Goal: Task Accomplishment & Management: Use online tool/utility

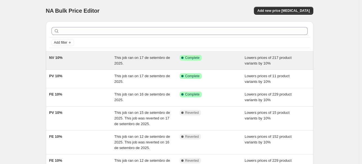
click at [92, 60] on div "NV 10%" at bounding box center [81, 60] width 65 height 11
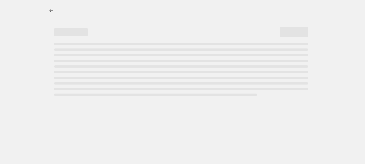
select select "percentage"
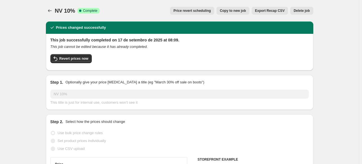
select select "collection"
click at [77, 60] on span "Revert prices now" at bounding box center [73, 58] width 29 height 5
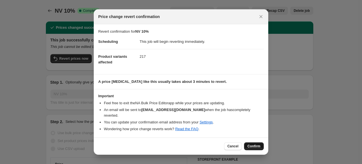
click at [255, 144] on span "Confirm" at bounding box center [254, 146] width 13 height 5
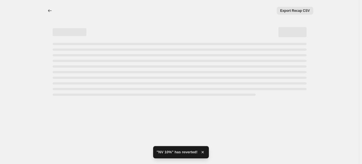
select select "percentage"
select select "collection"
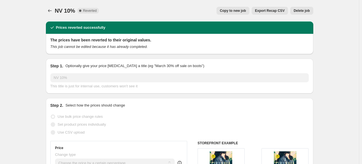
click at [245, 8] on button "Copy to new job" at bounding box center [233, 11] width 33 height 8
select select "percentage"
select select "collection"
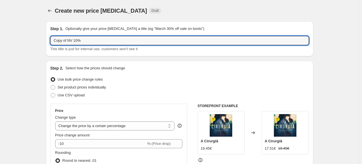
drag, startPoint x: 69, startPoint y: 40, endPoint x: 35, endPoint y: 39, distance: 33.8
type input "NV 10%"
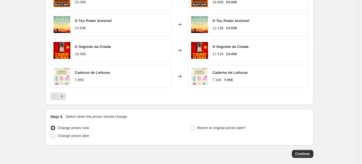
scroll to position [451, 0]
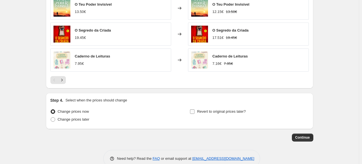
click at [193, 112] on input "Revert to original prices later?" at bounding box center [192, 111] width 5 height 5
checkbox input "true"
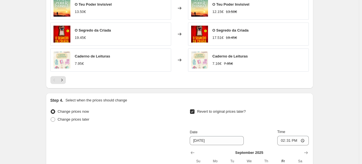
scroll to position [535, 0]
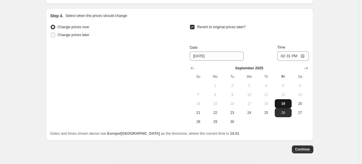
click at [283, 103] on span "19" at bounding box center [283, 103] width 12 height 5
type input "[DATE]"
click at [292, 55] on input "14:31" at bounding box center [294, 56] width 32 height 10
type input "23:55"
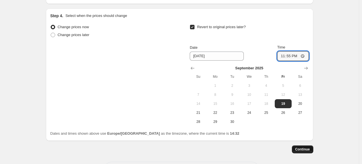
click at [310, 151] on span "Continue" at bounding box center [303, 149] width 15 height 5
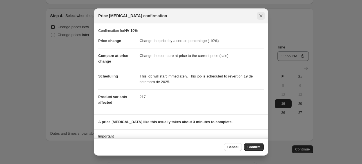
click at [260, 15] on icon "Close" at bounding box center [261, 15] width 3 height 3
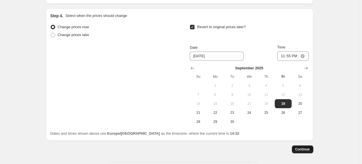
click at [306, 148] on span "Continue" at bounding box center [303, 149] width 15 height 5
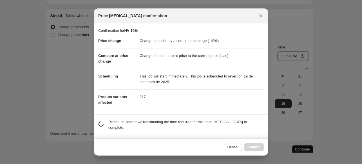
scroll to position [0, 0]
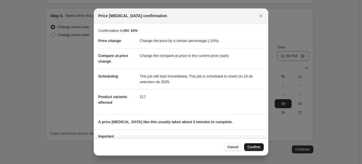
click at [251, 146] on span "Confirm" at bounding box center [254, 147] width 13 height 5
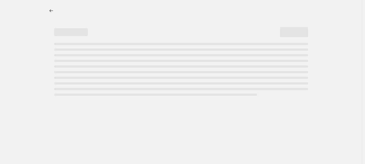
select select "percentage"
select select "collection"
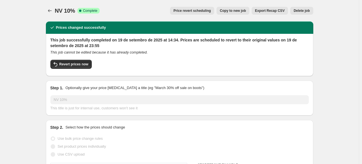
click at [230, 12] on span "Copy to new job" at bounding box center [233, 10] width 26 height 5
select select "percentage"
select select "collection"
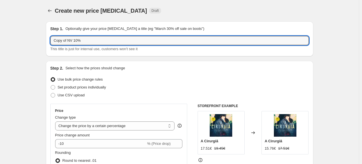
drag, startPoint x: 68, startPoint y: 40, endPoint x: 47, endPoint y: 42, distance: 20.9
click at [47, 42] on div "Step 1. Optionally give your price [MEDICAL_DATA] a title (eg "March 30% off sa…" at bounding box center [180, 38] width 268 height 35
click at [62, 39] on input "NV 10%" at bounding box center [179, 40] width 259 height 9
click at [62, 40] on input "NV 10%" at bounding box center [179, 40] width 259 height 9
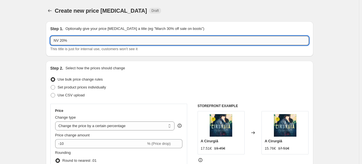
click at [69, 41] on input "NV 20%" at bounding box center [179, 40] width 259 height 9
click at [73, 41] on input "NV 20% - Setembro2025" at bounding box center [179, 40] width 259 height 9
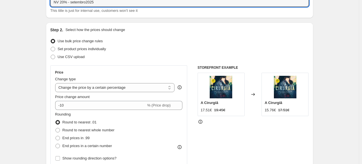
scroll to position [113, 0]
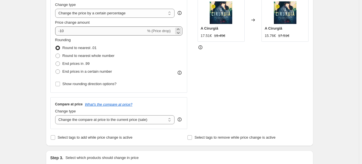
type input "NV 20% - setembro2025"
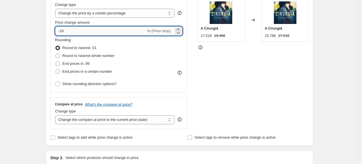
click at [63, 30] on input "-10" at bounding box center [100, 30] width 91 height 9
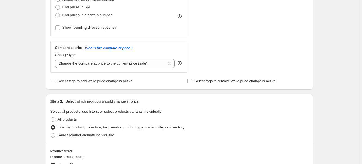
scroll to position [28, 0]
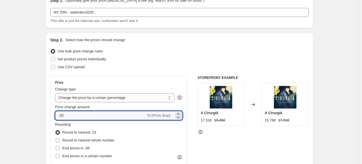
type input "-20"
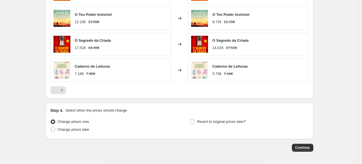
scroll to position [462, 0]
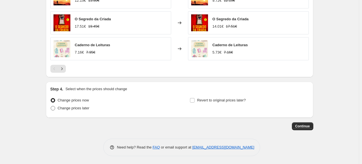
click at [52, 108] on span at bounding box center [53, 108] width 5 height 5
click at [51, 106] on input "Change prices later" at bounding box center [51, 106] width 0 height 0
radio input "true"
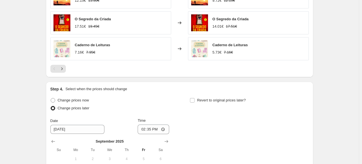
scroll to position [518, 0]
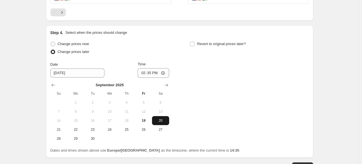
click at [159, 120] on span "20" at bounding box center [160, 120] width 12 height 5
click at [153, 73] on input "14:35" at bounding box center [154, 73] width 32 height 10
type input "00:01"
click at [195, 44] on input "Revert to original prices later?" at bounding box center [192, 44] width 5 height 5
checkbox input "true"
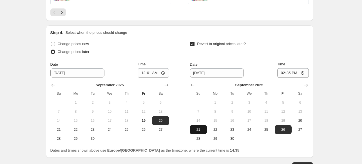
click at [201, 130] on span "21" at bounding box center [198, 129] width 12 height 5
type input "[DATE]"
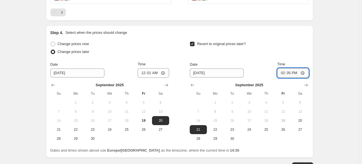
click at [294, 70] on input "14:35" at bounding box center [294, 73] width 32 height 10
type input "00:01"
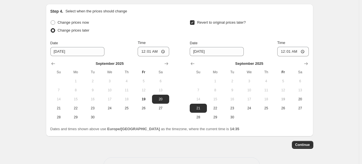
scroll to position [558, 0]
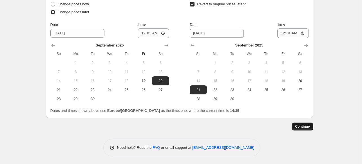
click at [307, 125] on span "Continue" at bounding box center [303, 126] width 15 height 5
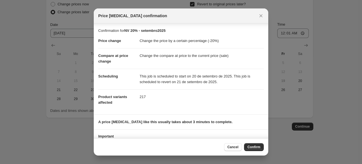
scroll to position [19, 0]
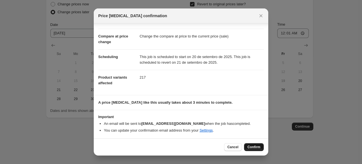
click at [255, 150] on button "Confirm" at bounding box center [254, 147] width 20 height 8
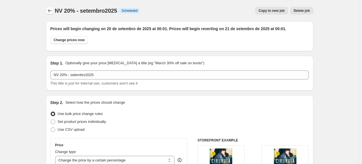
click at [50, 11] on icon "Price change jobs" at bounding box center [50, 10] width 4 height 3
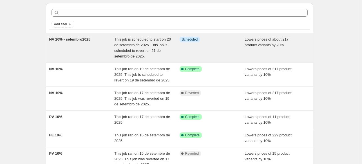
scroll to position [28, 0]
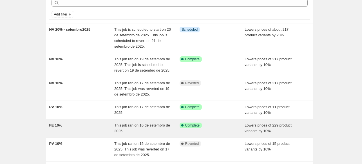
click at [95, 130] on div "FE 10%" at bounding box center [81, 128] width 65 height 11
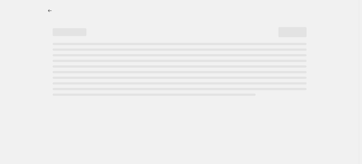
select select "percentage"
select select "collection"
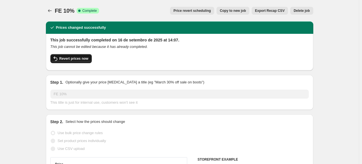
click at [79, 60] on span "Revert prices now" at bounding box center [73, 58] width 29 height 5
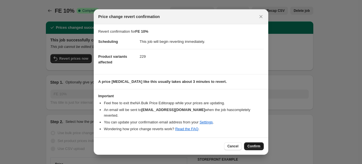
click at [253, 144] on span "Confirm" at bounding box center [254, 146] width 13 height 5
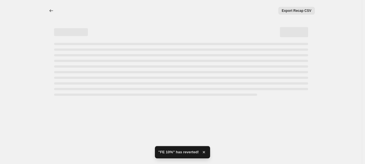
select select "percentage"
select select "collection"
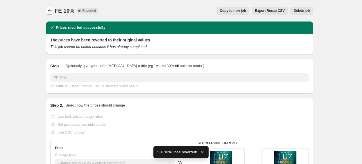
click at [50, 10] on icon "Price change jobs" at bounding box center [50, 11] width 6 height 6
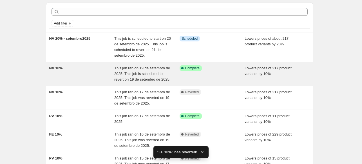
scroll to position [28, 0]
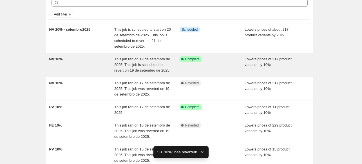
click at [85, 58] on div "NV 10%" at bounding box center [81, 64] width 65 height 17
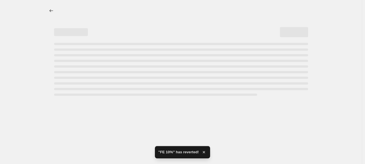
select select "percentage"
select select "collection"
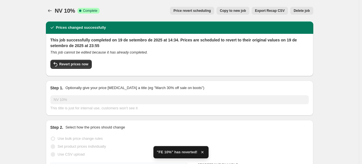
click at [234, 11] on span "Copy to new job" at bounding box center [233, 10] width 26 height 5
select select "percentage"
select select "collection"
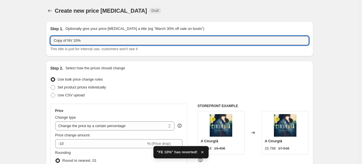
drag, startPoint x: 69, startPoint y: 40, endPoint x: 26, endPoint y: 41, distance: 43.1
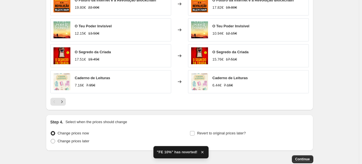
scroll to position [462, 0]
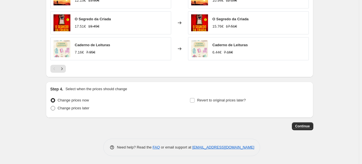
type input "NV 10%"
click at [55, 108] on span at bounding box center [53, 108] width 5 height 5
click at [51, 106] on input "Change prices later" at bounding box center [51, 106] width 0 height 0
radio input "true"
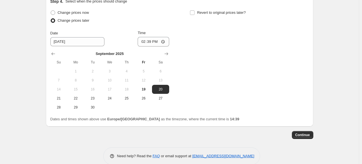
scroll to position [558, 0]
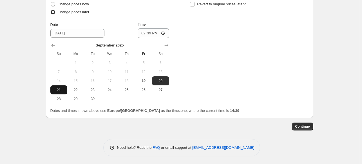
click at [64, 91] on span "21" at bounding box center [59, 90] width 12 height 5
type input "[DATE]"
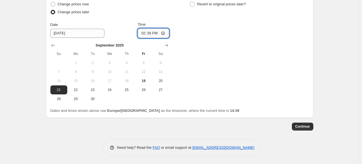
click at [153, 34] on input "14:39" at bounding box center [154, 33] width 32 height 10
type input "00:06"
click at [304, 128] on span "Continue" at bounding box center [303, 126] width 15 height 5
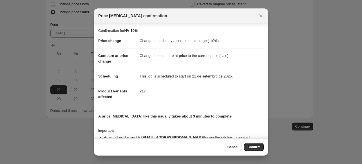
scroll to position [14, 0]
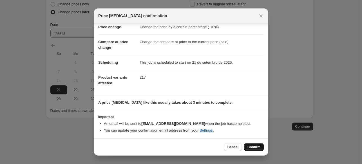
click at [259, 148] on span "Confirm" at bounding box center [254, 147] width 13 height 5
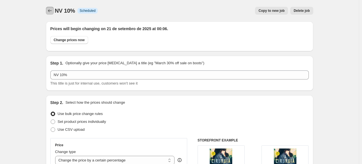
click at [51, 12] on icon "Price change jobs" at bounding box center [50, 11] width 6 height 6
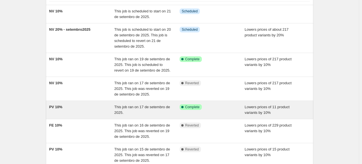
scroll to position [56, 0]
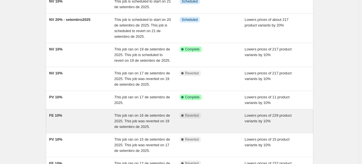
click at [91, 120] on div "FE 10%" at bounding box center [81, 121] width 65 height 17
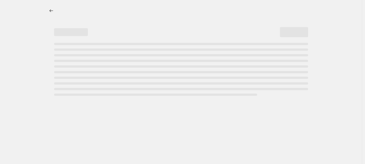
select select "percentage"
select select "collection"
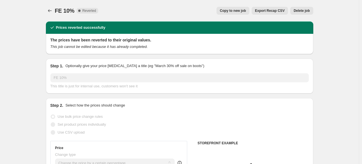
click at [236, 11] on span "Copy to new job" at bounding box center [233, 10] width 26 height 5
select select "percentage"
select select "collection"
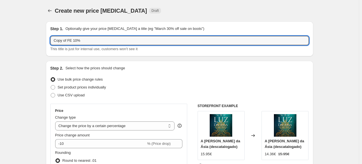
drag, startPoint x: 69, startPoint y: 39, endPoint x: 44, endPoint y: 42, distance: 24.6
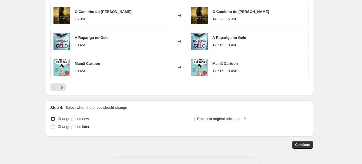
scroll to position [462, 0]
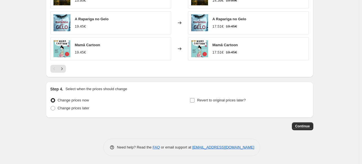
type input "FE 10%"
click at [194, 100] on input "Revert to original prices later?" at bounding box center [192, 100] width 5 height 5
checkbox input "true"
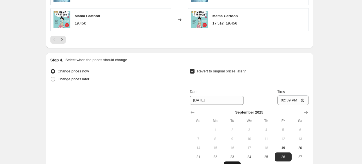
scroll to position [547, 0]
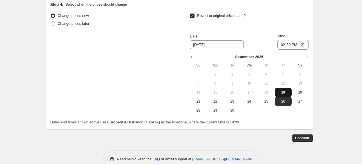
click at [285, 91] on span "19" at bounding box center [283, 92] width 12 height 5
type input "[DATE]"
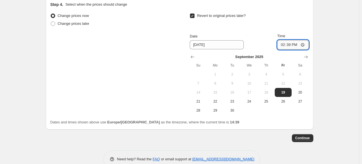
click at [291, 45] on input "14:39" at bounding box center [294, 45] width 32 height 10
type input "23:45"
click at [305, 138] on span "Continue" at bounding box center [303, 138] width 15 height 5
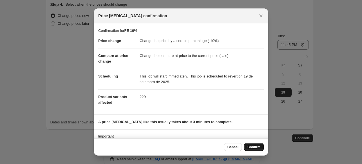
click at [256, 147] on span "Confirm" at bounding box center [254, 147] width 13 height 5
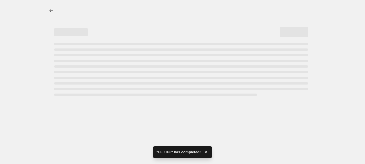
select select "percentage"
select select "collection"
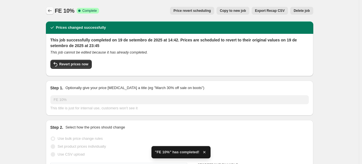
click at [48, 10] on button "Price change jobs" at bounding box center [50, 11] width 8 height 8
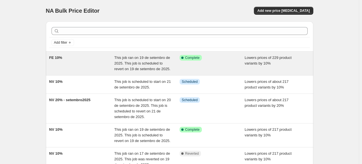
click at [91, 63] on div "FE 10%" at bounding box center [81, 63] width 65 height 17
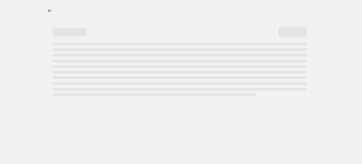
select select "percentage"
select select "collection"
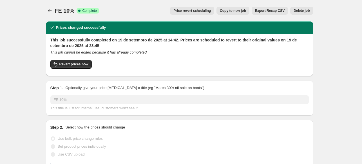
click at [233, 10] on span "Copy to new job" at bounding box center [233, 10] width 26 height 5
select select "percentage"
select select "collection"
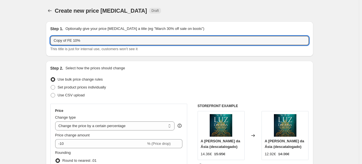
drag, startPoint x: 69, startPoint y: 40, endPoint x: 47, endPoint y: 40, distance: 21.7
click at [47, 40] on div "Step 1. Optionally give your price [MEDICAL_DATA] a title (eg "March 30% off sa…" at bounding box center [180, 38] width 268 height 35
click at [61, 40] on input "FE 10%" at bounding box center [179, 40] width 259 height 9
click at [73, 39] on input "FE 20%" at bounding box center [179, 40] width 259 height 9
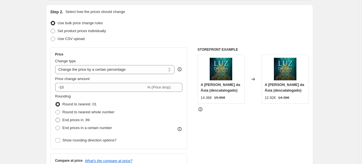
scroll to position [85, 0]
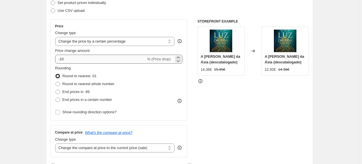
type input "FE 20% - setembro 2025"
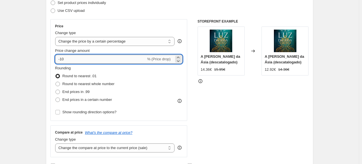
click at [63, 58] on input "-10" at bounding box center [100, 59] width 91 height 9
type input "-20"
click at [239, 100] on div "STOREFRONT EXAMPLE A [PERSON_NAME] da Ásia (descatalogado) 14.36€ 15.95€ Change…" at bounding box center [253, 88] width 111 height 138
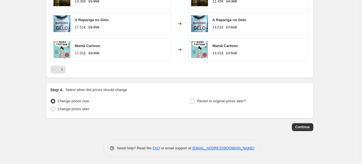
scroll to position [462, 0]
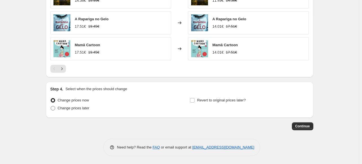
click at [54, 108] on span at bounding box center [53, 108] width 5 height 5
click at [51, 106] on input "Change prices later" at bounding box center [51, 106] width 0 height 0
radio input "true"
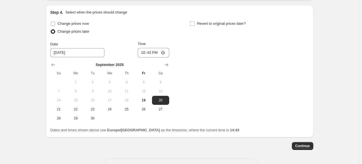
scroll to position [547, 0]
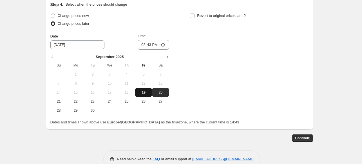
click at [147, 94] on span "19" at bounding box center [143, 92] width 12 height 5
type input "[DATE]"
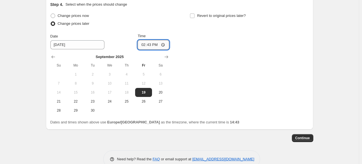
click at [154, 46] on input "14:43" at bounding box center [154, 45] width 32 height 10
type input "23:50"
click at [193, 17] on input "Revert to original prices later?" at bounding box center [192, 16] width 5 height 5
checkbox input "true"
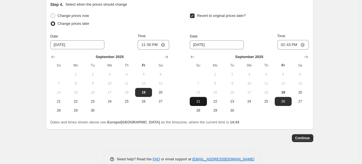
click at [204, 99] on span "21" at bounding box center [198, 101] width 12 height 5
type input "[DATE]"
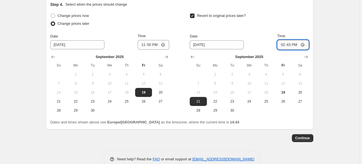
click at [291, 46] on input "14:43" at bounding box center [294, 45] width 32 height 10
type input "00:10"
click at [312, 137] on button "Continue" at bounding box center [302, 138] width 21 height 8
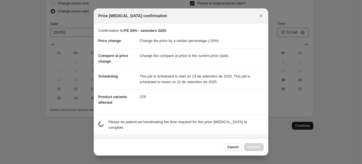
scroll to position [0, 0]
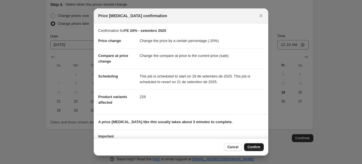
click at [254, 147] on span "Confirm" at bounding box center [254, 147] width 13 height 5
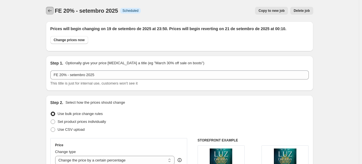
click at [48, 11] on icon "Price change jobs" at bounding box center [50, 11] width 6 height 6
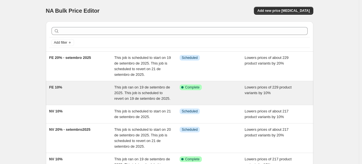
click at [83, 92] on div "FE 10%" at bounding box center [81, 93] width 65 height 17
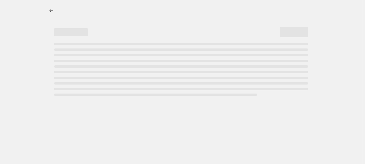
select select "percentage"
select select "collection"
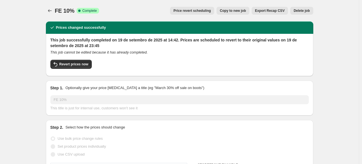
click at [241, 11] on span "Copy to new job" at bounding box center [233, 10] width 26 height 5
select select "percentage"
select select "collection"
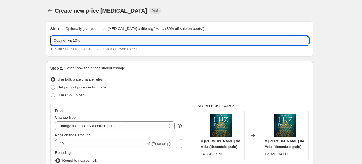
drag, startPoint x: 69, startPoint y: 41, endPoint x: 44, endPoint y: 43, distance: 25.4
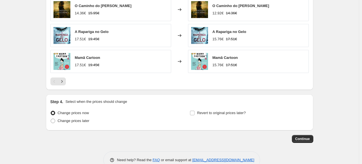
scroll to position [462, 0]
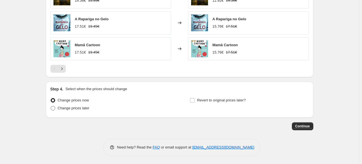
type input "FE 10%"
click at [55, 108] on span at bounding box center [53, 108] width 5 height 5
click at [51, 106] on input "Change prices later" at bounding box center [51, 106] width 0 height 0
radio input "true"
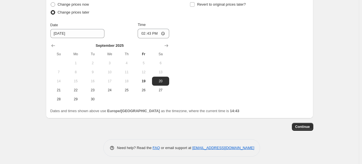
scroll to position [558, 0]
click at [63, 90] on span "21" at bounding box center [59, 90] width 12 height 5
type input "[DATE]"
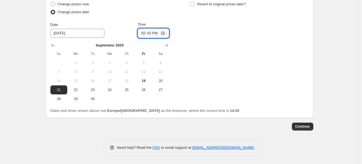
click at [151, 32] on input "14:43" at bounding box center [154, 33] width 32 height 10
type input "00:15"
click at [310, 126] on span "Continue" at bounding box center [303, 126] width 15 height 5
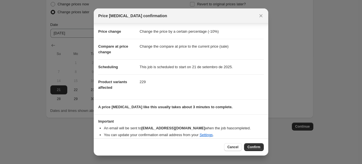
scroll to position [14, 0]
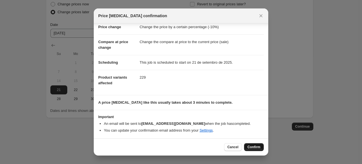
click at [254, 147] on span "Confirm" at bounding box center [254, 147] width 13 height 5
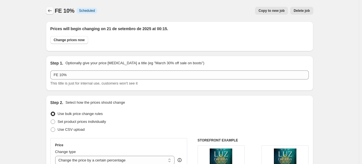
click at [50, 10] on icon "Price change jobs" at bounding box center [50, 10] width 4 height 3
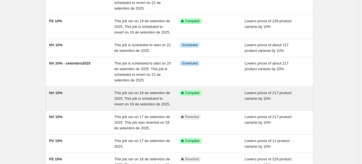
scroll to position [113, 0]
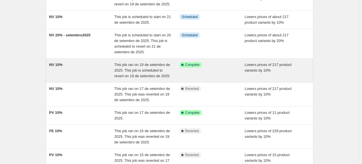
click at [89, 72] on div "NV 10%" at bounding box center [81, 70] width 65 height 17
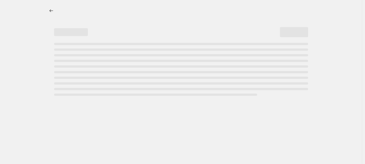
select select "percentage"
select select "collection"
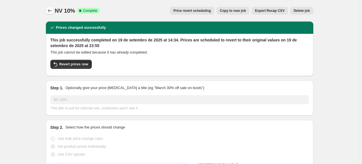
click at [53, 8] on icon "Price change jobs" at bounding box center [50, 11] width 6 height 6
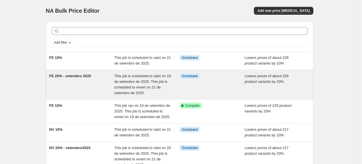
scroll to position [56, 0]
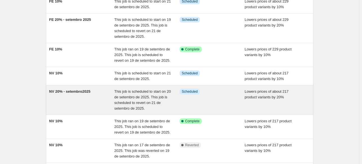
click at [90, 103] on div "NV 20% - setembro2025" at bounding box center [81, 100] width 65 height 23
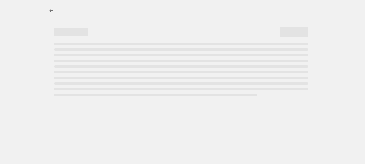
select select "percentage"
select select "collection"
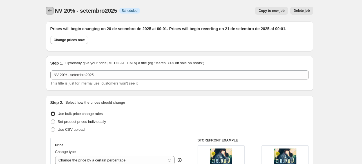
click at [51, 10] on icon "Price change jobs" at bounding box center [50, 11] width 6 height 6
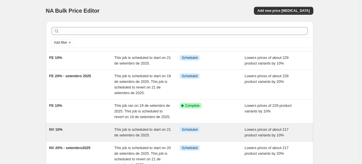
click at [85, 129] on div "NV 10%" at bounding box center [81, 132] width 65 height 11
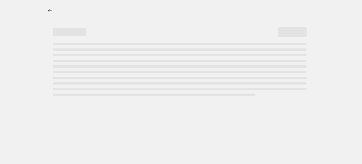
select select "percentage"
select select "collection"
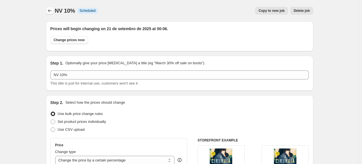
click at [51, 11] on icon "Price change jobs" at bounding box center [50, 11] width 6 height 6
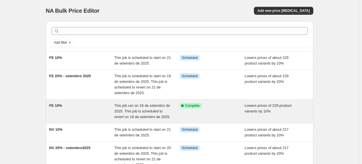
click at [90, 106] on div "FE 10%" at bounding box center [81, 111] width 65 height 17
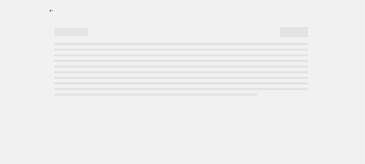
select select "percentage"
select select "collection"
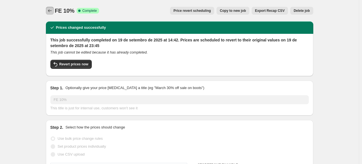
click at [50, 11] on icon "Price change jobs" at bounding box center [50, 11] width 6 height 6
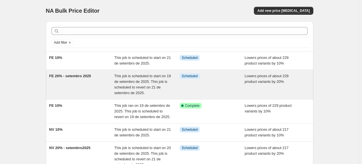
click at [83, 84] on div "FE 20% - setembro 2025" at bounding box center [81, 84] width 65 height 23
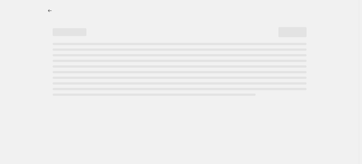
select select "percentage"
select select "collection"
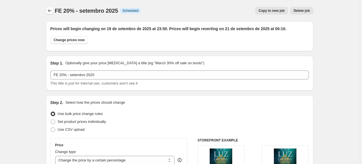
click at [51, 11] on icon "Price change jobs" at bounding box center [50, 11] width 6 height 6
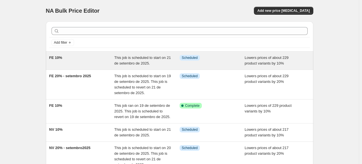
click at [96, 59] on div "FE 10%" at bounding box center [81, 60] width 65 height 11
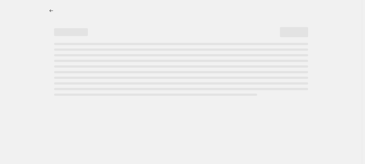
select select "percentage"
select select "collection"
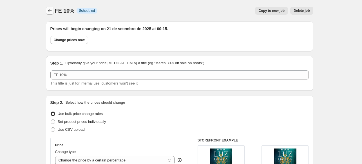
click at [52, 12] on icon "Price change jobs" at bounding box center [50, 11] width 6 height 6
